Goal: Information Seeking & Learning: Check status

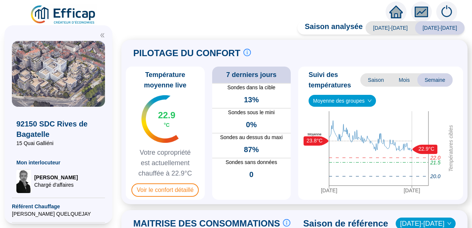
click at [129, 88] on div "PILOTAGE DU CONFORT Le pilotage du confort est fondamental pour le confort de t…" at bounding box center [294, 122] width 346 height 165
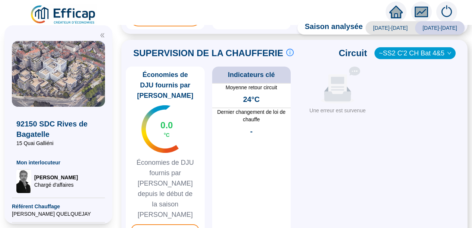
scroll to position [417, 0]
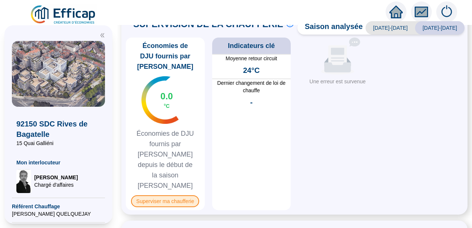
click at [165, 195] on span "Superviser ma chaufferie" at bounding box center [165, 201] width 68 height 12
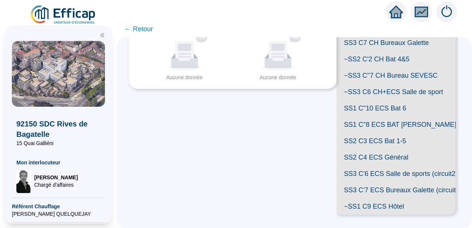
scroll to position [264, 0]
click at [391, 116] on span "SS1 C"8 ECS BAT P. Coty" at bounding box center [395, 124] width 119 height 16
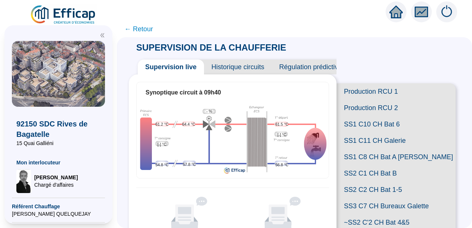
click at [233, 66] on span "Historique circuits" at bounding box center [238, 67] width 68 height 15
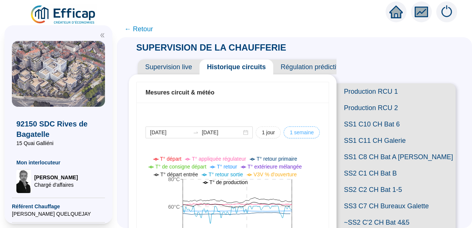
click at [295, 134] on span "1 semaine" at bounding box center [302, 133] width 24 height 8
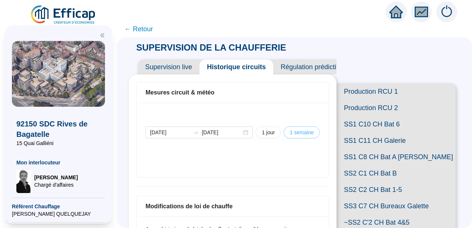
type input "[DATE]"
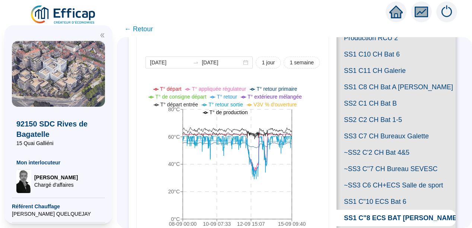
scroll to position [73, 0]
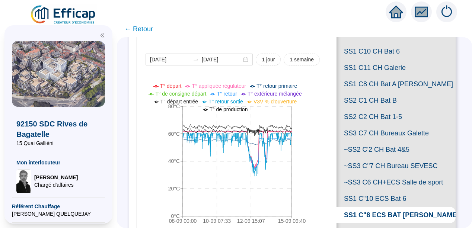
click at [386, 109] on span "SS2 C1 CH Bat B" at bounding box center [395, 100] width 119 height 16
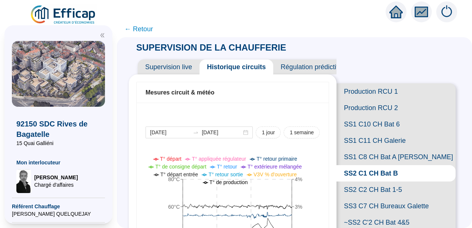
scroll to position [73, 0]
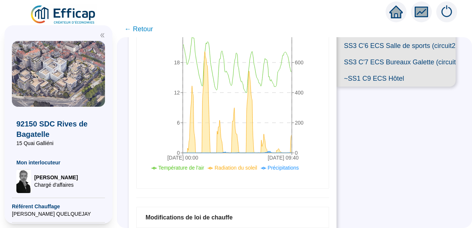
scroll to position [278, 0]
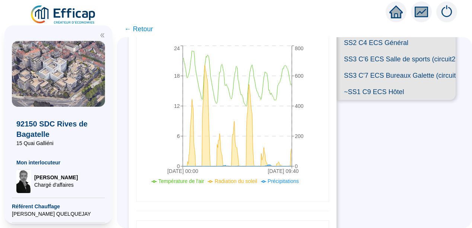
click at [412, 51] on span "SS2 C4 ECS Général" at bounding box center [395, 43] width 119 height 16
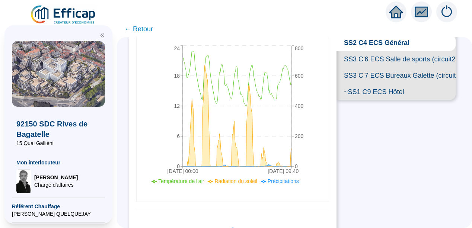
scroll to position [111, 0]
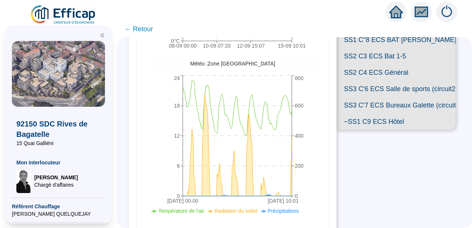
scroll to position [228, 0]
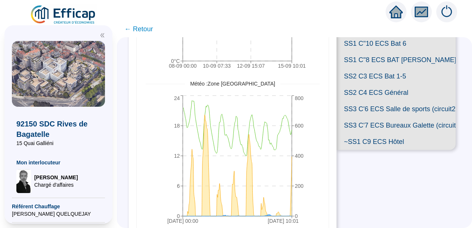
click at [382, 68] on span "SS1 C"8 ECS BAT [PERSON_NAME]" at bounding box center [395, 60] width 119 height 16
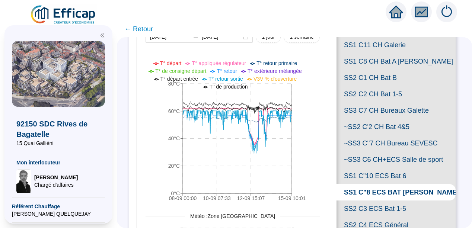
scroll to position [106, 0]
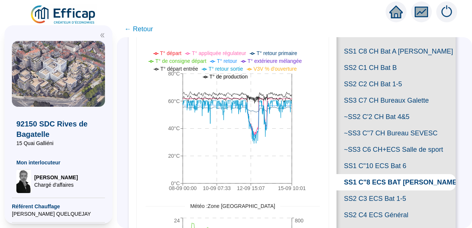
click at [101, 36] on icon "double-left" at bounding box center [102, 35] width 4 height 4
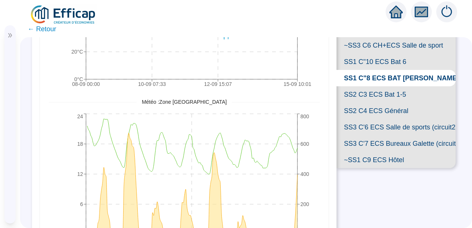
scroll to position [210, 0]
click at [398, 119] on span "SS2 C4 ECS Général" at bounding box center [395, 111] width 119 height 16
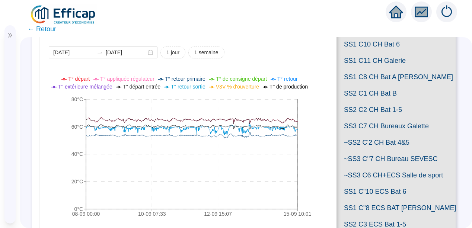
scroll to position [76, 0]
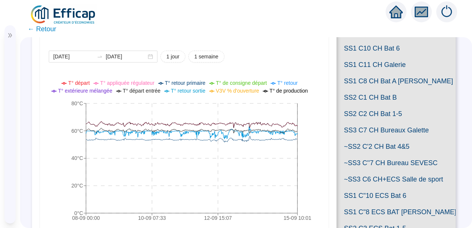
click at [212, 141] on icon "08-09 00:[PHONE_NUMBER]:[PHONE_NUMBER]:[PHONE_NUMBER]:01 0°C 20°C 40°C 60°C 80°C" at bounding box center [181, 151] width 265 height 149
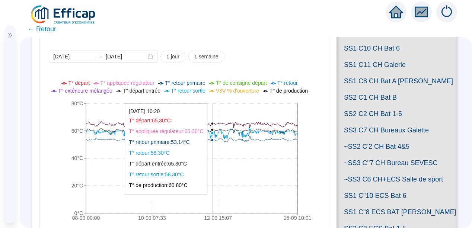
click at [223, 142] on icon "08-09 00:[PHONE_NUMBER]:[PHONE_NUMBER]:[PHONE_NUMBER]:01 0°C 20°C 40°C 60°C 80°C" at bounding box center [181, 151] width 265 height 149
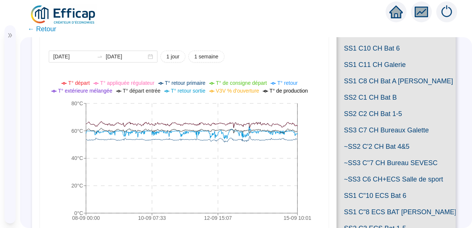
click at [112, 133] on icon at bounding box center [191, 133] width 211 height 12
click at [372, 122] on span "SS2 C2 CH Bat 1-5" at bounding box center [395, 114] width 119 height 16
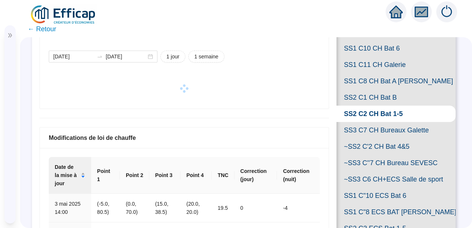
click at [372, 122] on span "SS2 C2 CH Bat 1-5" at bounding box center [395, 114] width 119 height 16
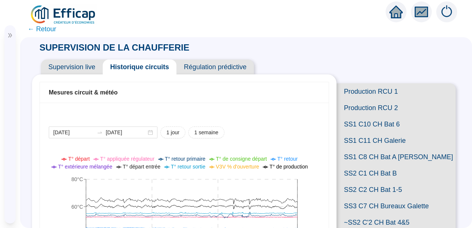
scroll to position [51, 0]
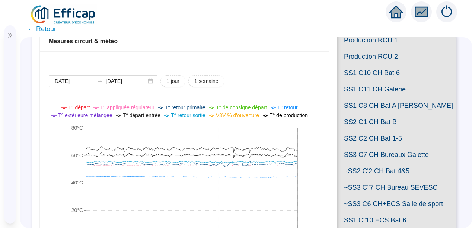
click at [73, 174] on icon "08-09 00:[PHONE_NUMBER]:[PHONE_NUMBER]:[PHONE_NUMBER]:01 0°C 20°C 40°C 60°C 80°C" at bounding box center [181, 176] width 265 height 149
click at [75, 171] on icon "08-09 00:[PHONE_NUMBER]:[PHONE_NUMBER]:[PHONE_NUMBER]:01 0°C 20°C 40°C 60°C 80°C" at bounding box center [181, 176] width 265 height 149
click at [76, 170] on icon "08-09 00:00 10-09 07:33 12-09 15:07 15-09 10:01 0°C 20°C 40°C 60°C 80°C" at bounding box center [181, 176] width 265 height 149
click at [78, 172] on icon "08-09 00:00 10-09 07:33 12-09 15:07 15-09 10:01 0°C 20°C 40°C 60°C 80°C" at bounding box center [181, 176] width 265 height 149
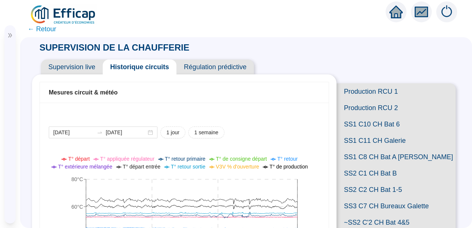
click at [359, 92] on span "Production RCU 1" at bounding box center [395, 91] width 119 height 16
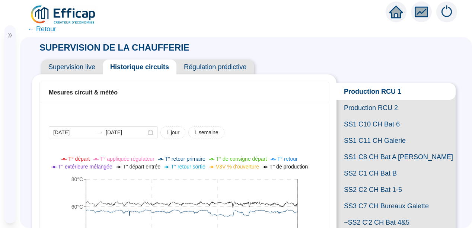
click at [420, 11] on icon "fund" at bounding box center [421, 12] width 11 height 9
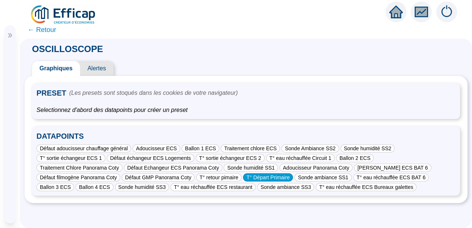
click at [243, 177] on div "T° Départ Primaire" at bounding box center [268, 177] width 50 height 8
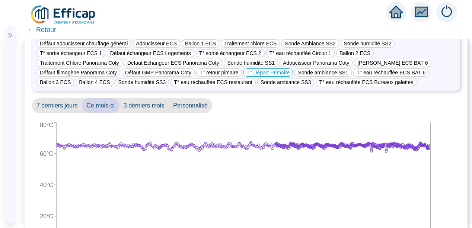
scroll to position [89, 0]
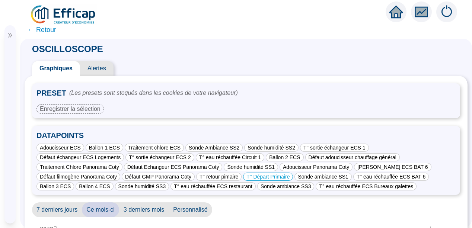
scroll to position [89, 0]
